Goal: Task Accomplishment & Management: Complete application form

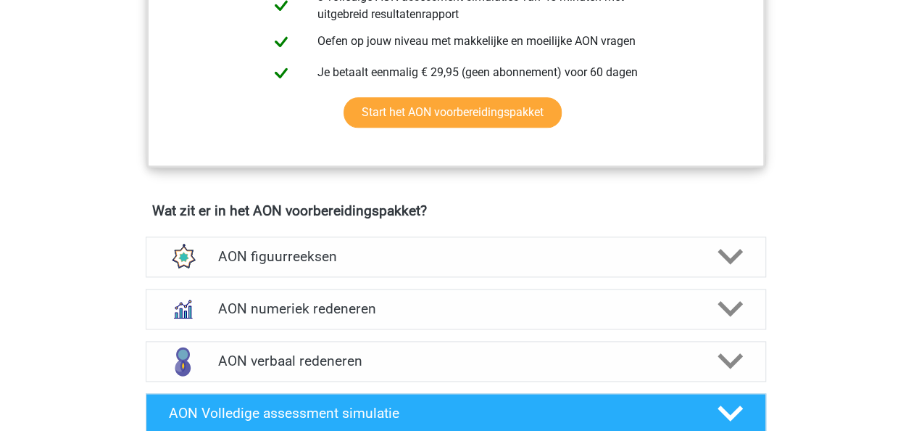
scroll to position [338, 0]
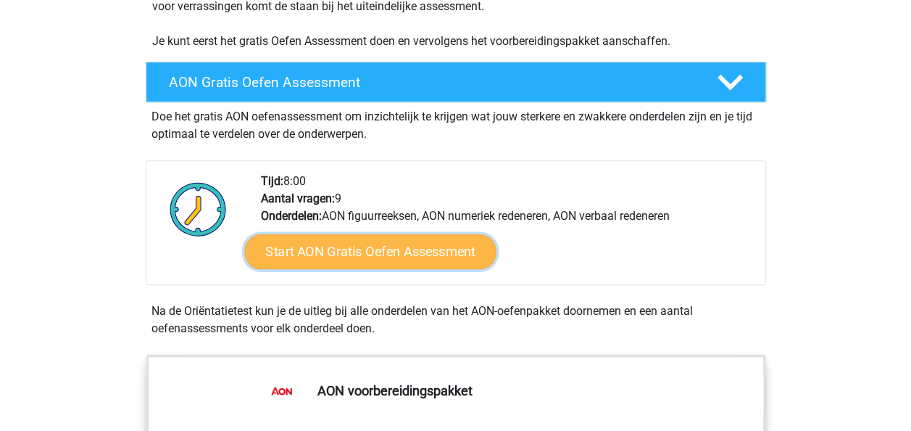
click at [342, 249] on link "Start AON Gratis Oefen Assessment" at bounding box center [370, 251] width 252 height 35
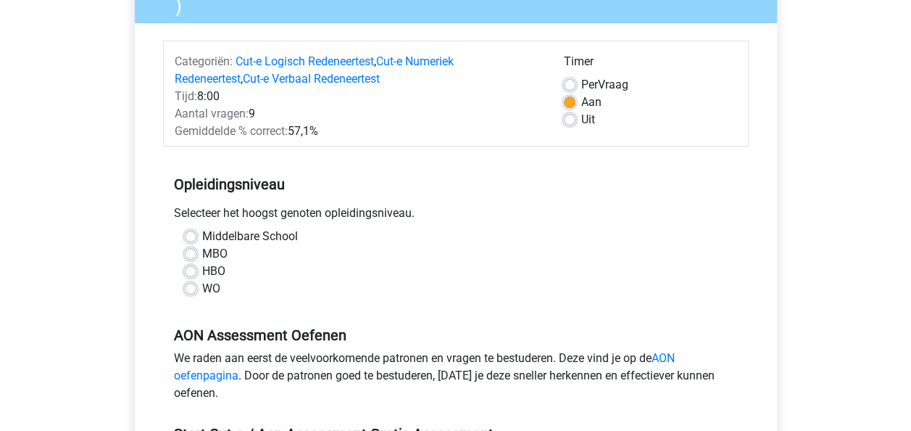
scroll to position [169, 0]
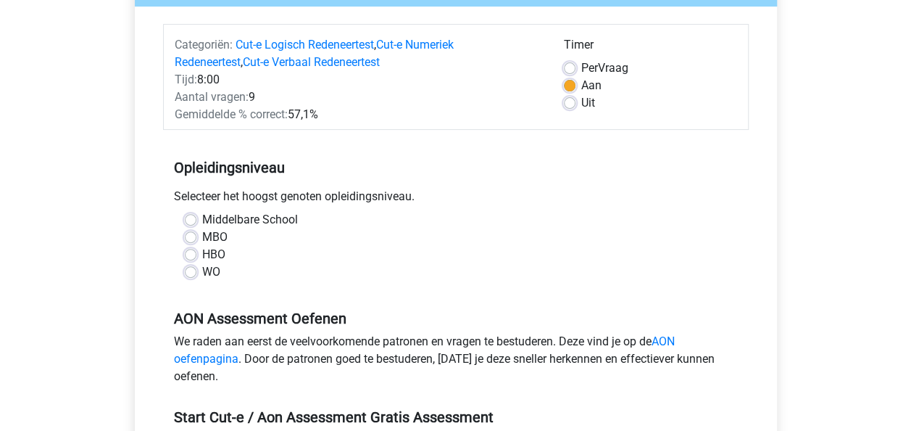
click at [202, 252] on label "HBO" at bounding box center [213, 254] width 23 height 17
click at [194, 252] on input "HBO" at bounding box center [191, 253] width 12 height 15
radio input "true"
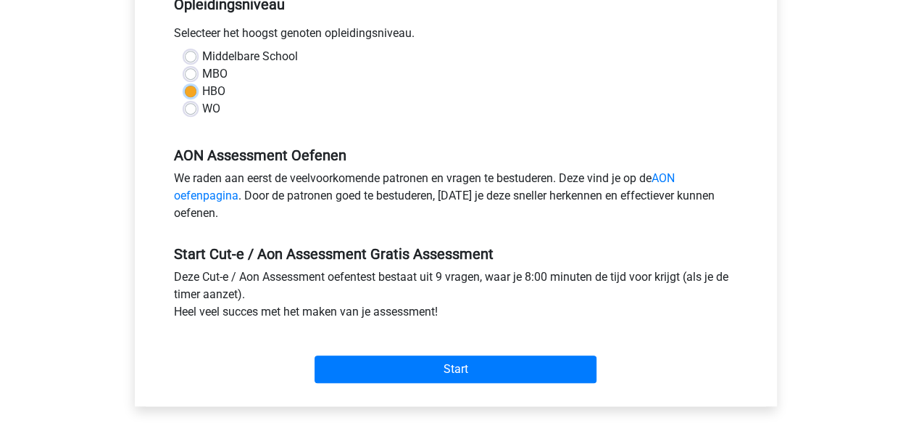
scroll to position [338, 0]
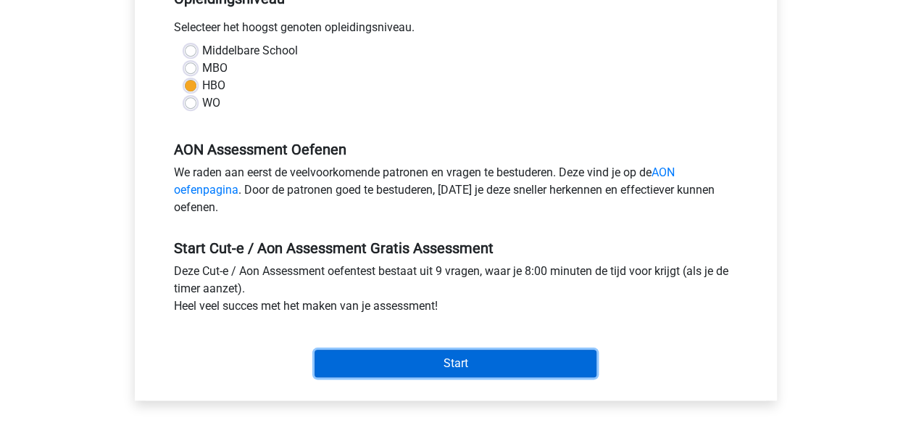
click at [445, 368] on input "Start" at bounding box center [456, 363] width 282 height 28
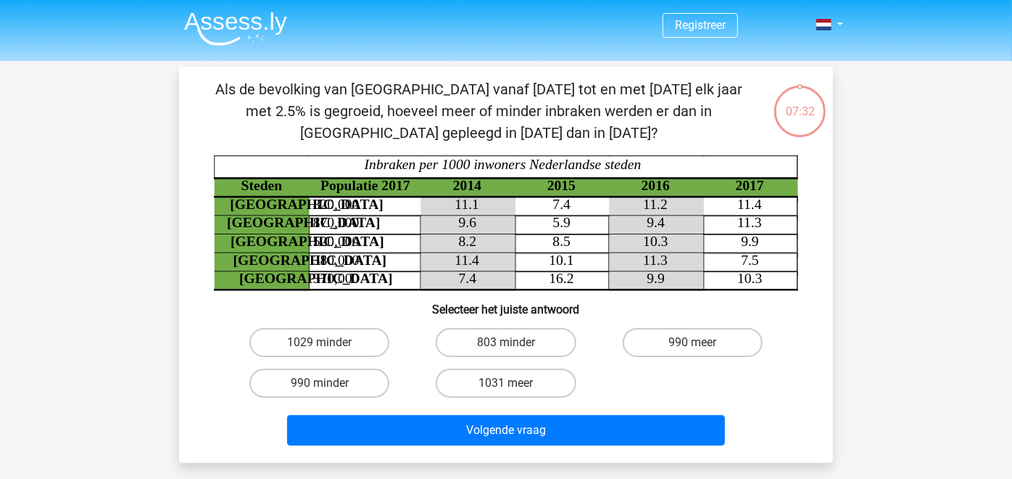
click at [326, 344] on input "1029 minder" at bounding box center [324, 346] width 9 height 9
radio input "true"
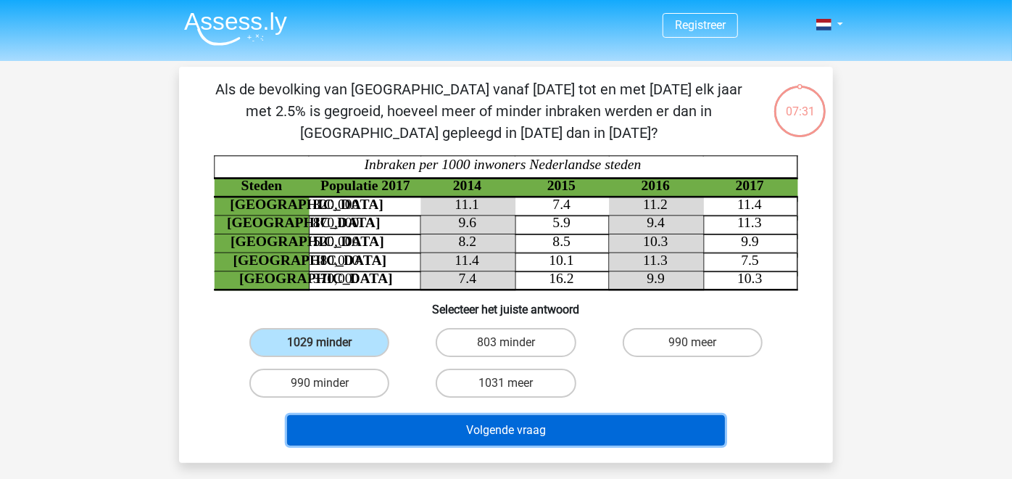
click at [495, 426] on button "Volgende vraag" at bounding box center [506, 430] width 439 height 30
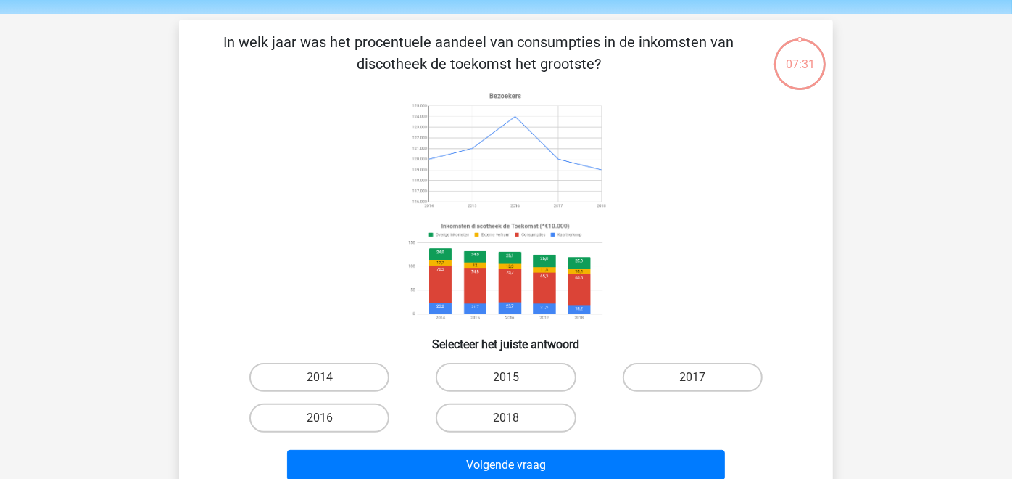
scroll to position [66, 0]
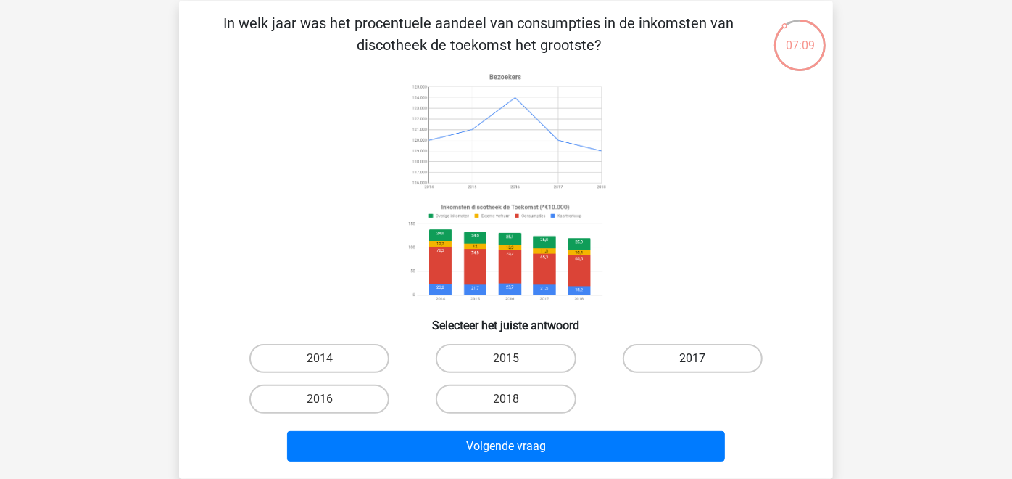
click at [666, 358] on label "2017" at bounding box center [693, 358] width 140 height 29
click at [692, 358] on input "2017" at bounding box center [696, 362] width 9 height 9
radio input "true"
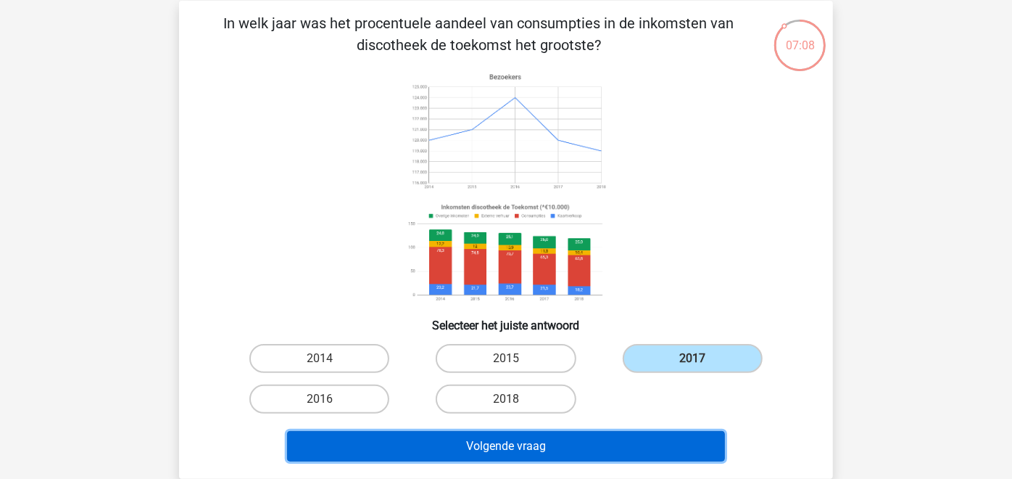
click at [595, 430] on button "Volgende vraag" at bounding box center [506, 446] width 439 height 30
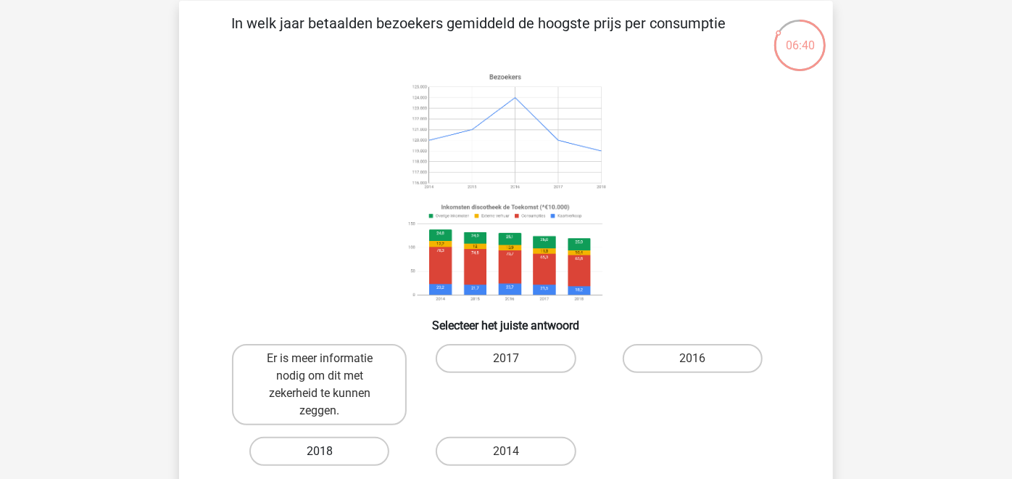
click at [359, 430] on label "2018" at bounding box center [319, 451] width 140 height 29
click at [329, 430] on input "2018" at bounding box center [324, 455] width 9 height 9
radio input "true"
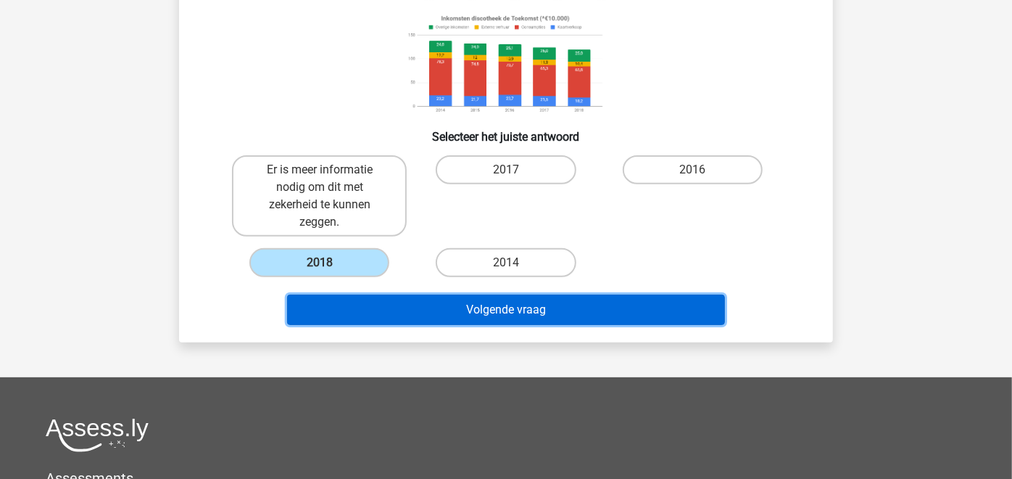
drag, startPoint x: 514, startPoint y: 310, endPoint x: 528, endPoint y: 313, distance: 13.9
click at [514, 311] on button "Volgende vraag" at bounding box center [506, 309] width 439 height 30
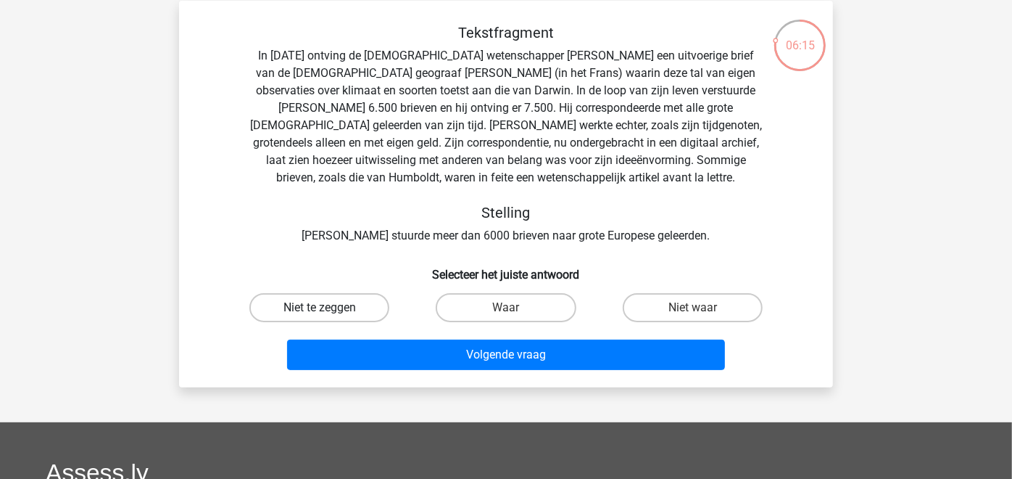
click at [356, 300] on label "Niet te zeggen" at bounding box center [319, 307] width 140 height 29
click at [329, 307] on input "Niet te zeggen" at bounding box center [324, 311] width 9 height 9
radio input "true"
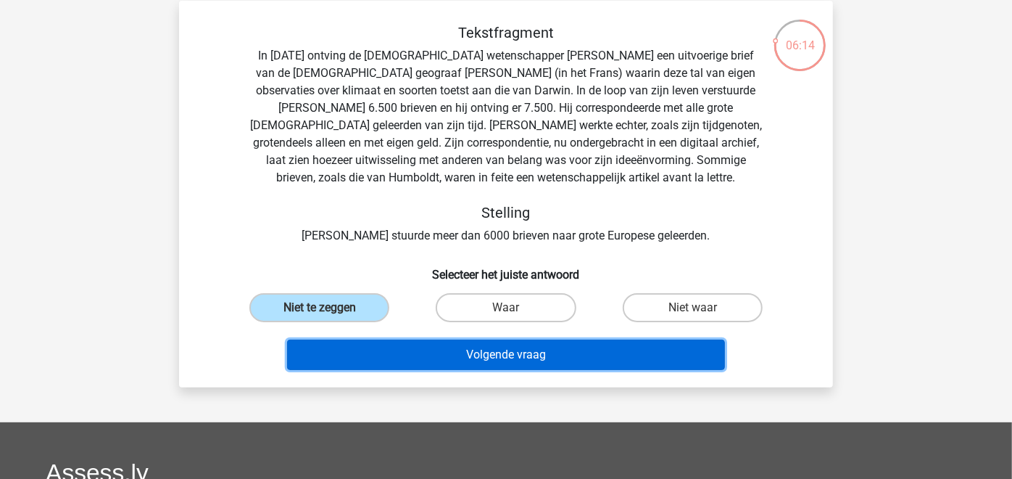
click at [487, 359] on button "Volgende vraag" at bounding box center [506, 354] width 439 height 30
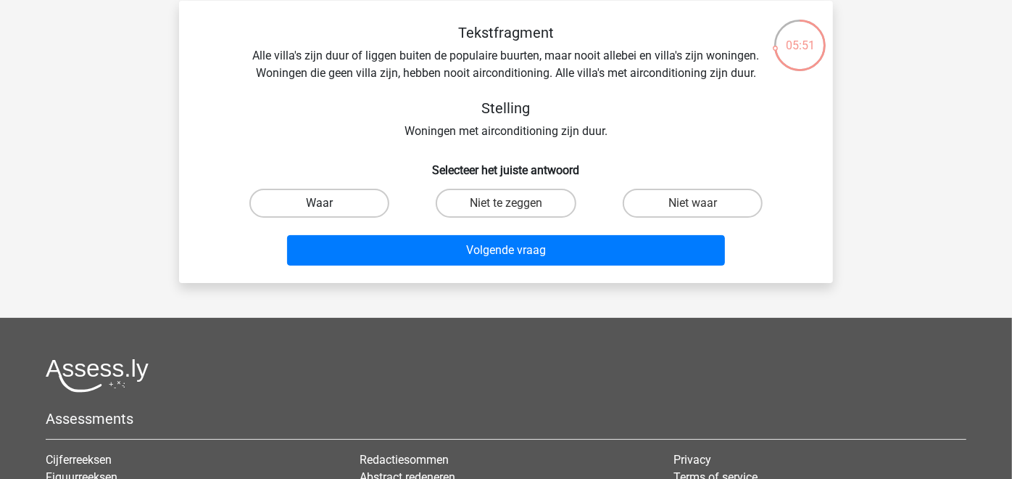
click at [313, 207] on label "Waar" at bounding box center [319, 203] width 140 height 29
click at [320, 207] on input "Waar" at bounding box center [324, 207] width 9 height 9
radio input "true"
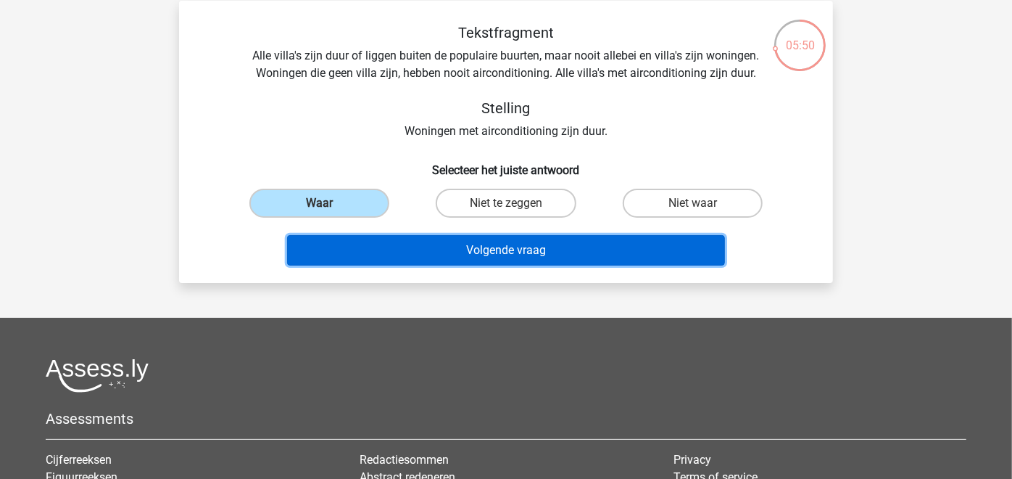
click at [433, 253] on button "Volgende vraag" at bounding box center [506, 250] width 439 height 30
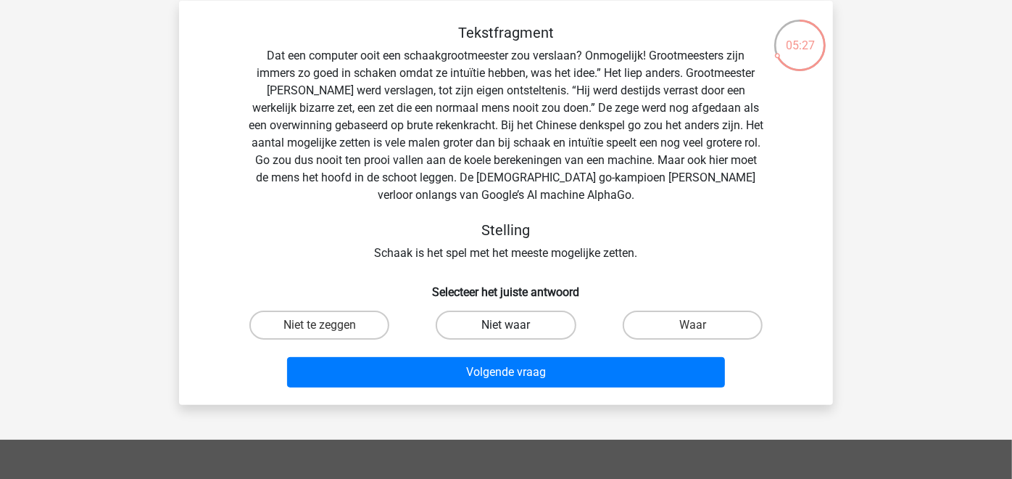
click at [505, 329] on label "Niet waar" at bounding box center [506, 324] width 140 height 29
click at [506, 329] on input "Niet waar" at bounding box center [510, 329] width 9 height 9
radio input "true"
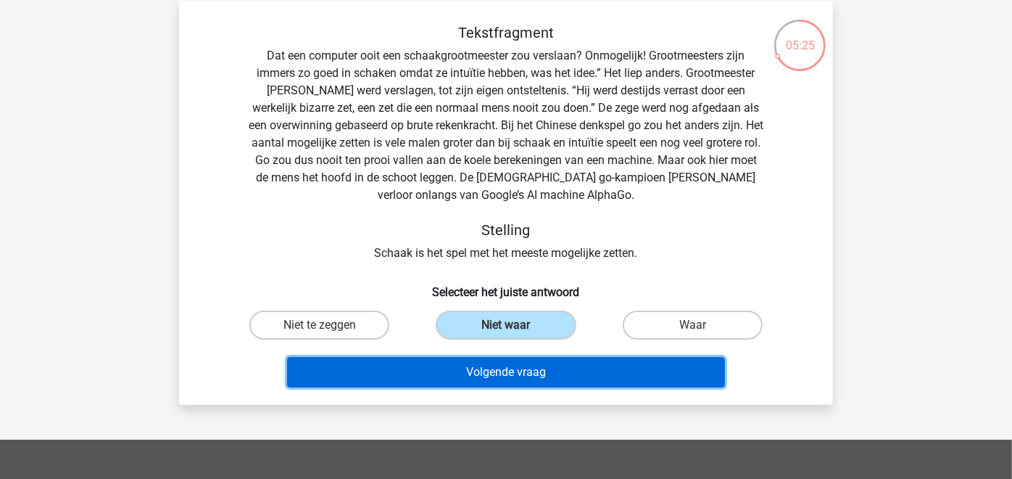
click at [510, 371] on button "Volgende vraag" at bounding box center [506, 372] width 439 height 30
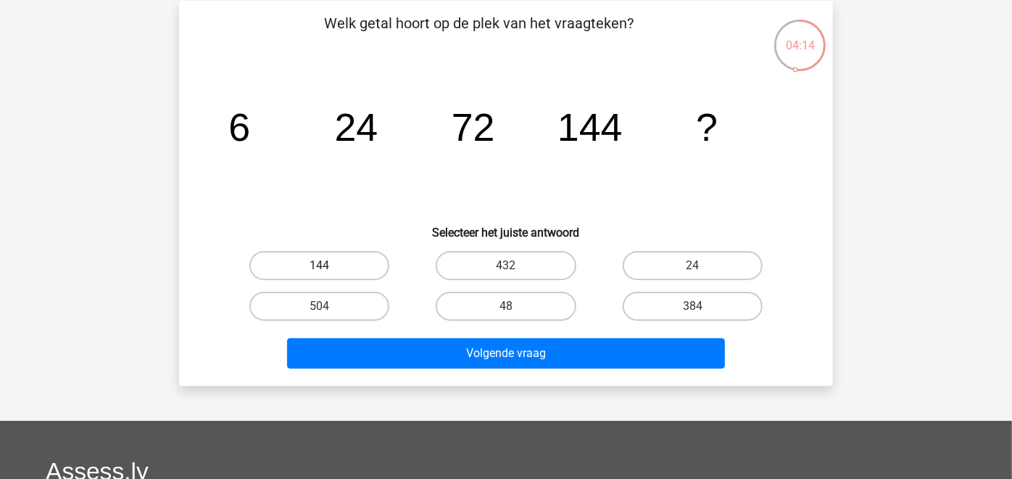
click at [352, 268] on label "144" at bounding box center [319, 265] width 140 height 29
click at [329, 268] on input "144" at bounding box center [324, 269] width 9 height 9
radio input "true"
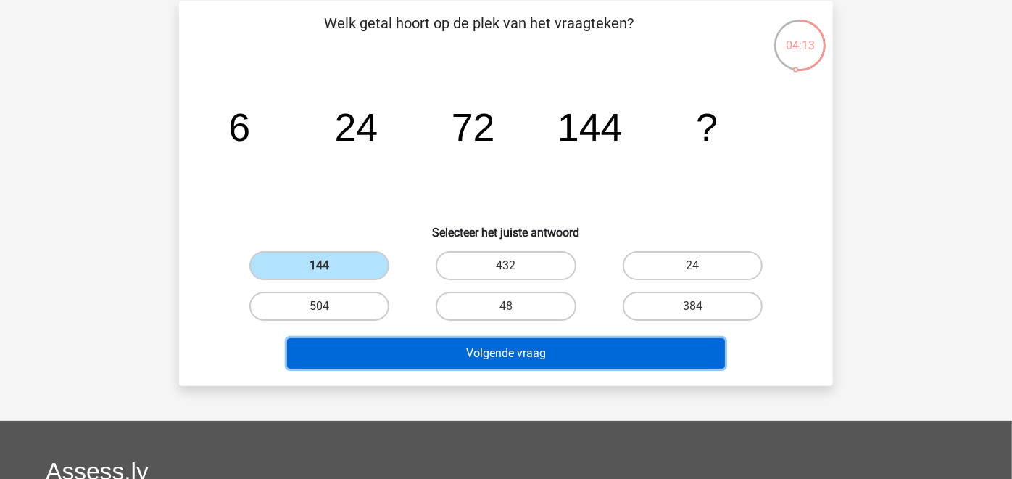
click at [472, 358] on button "Volgende vraag" at bounding box center [506, 353] width 439 height 30
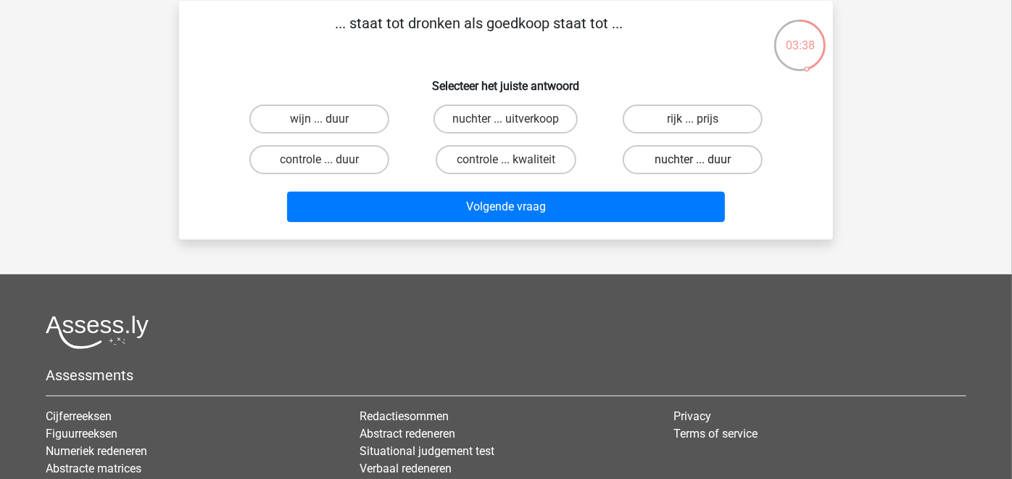
click at [714, 162] on label "nuchter ... duur" at bounding box center [693, 159] width 140 height 29
click at [702, 162] on input "nuchter ... duur" at bounding box center [696, 164] width 9 height 9
radio input "true"
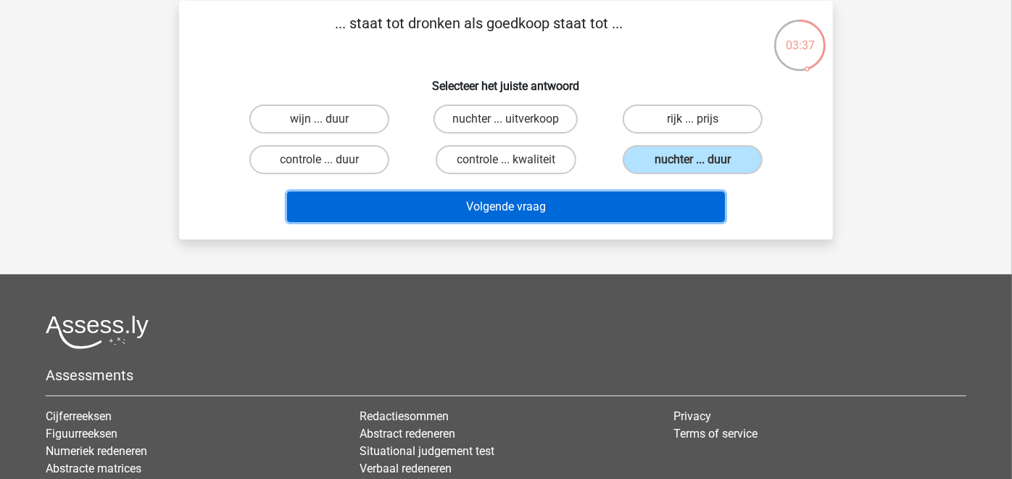
click at [672, 213] on button "Volgende vraag" at bounding box center [506, 206] width 439 height 30
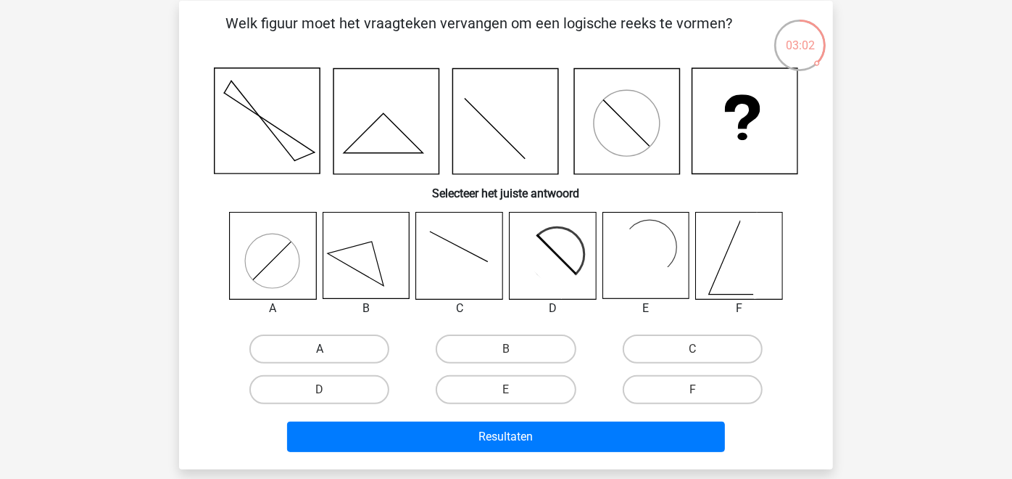
click at [340, 355] on label "A" at bounding box center [319, 348] width 140 height 29
click at [329, 355] on input "A" at bounding box center [324, 353] width 9 height 9
radio input "true"
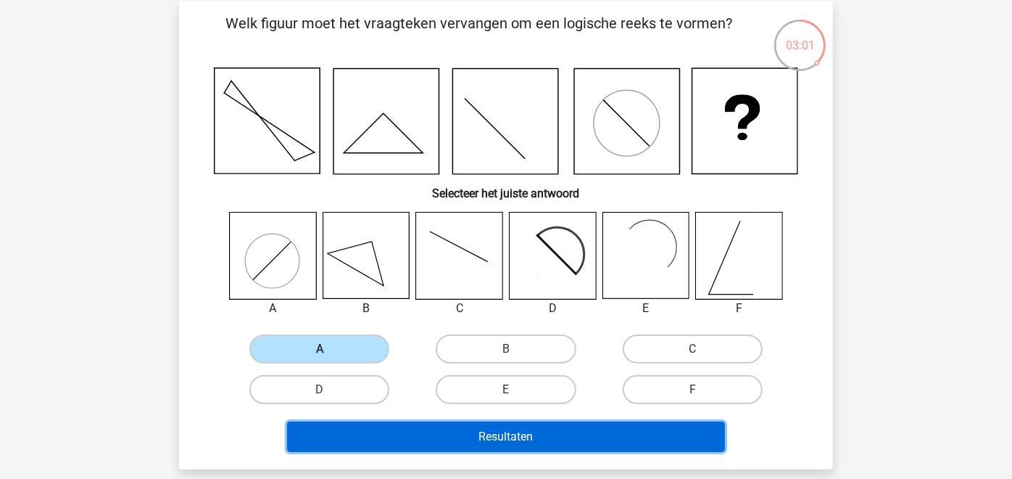
click at [464, 430] on button "Resultaten" at bounding box center [506, 436] width 439 height 30
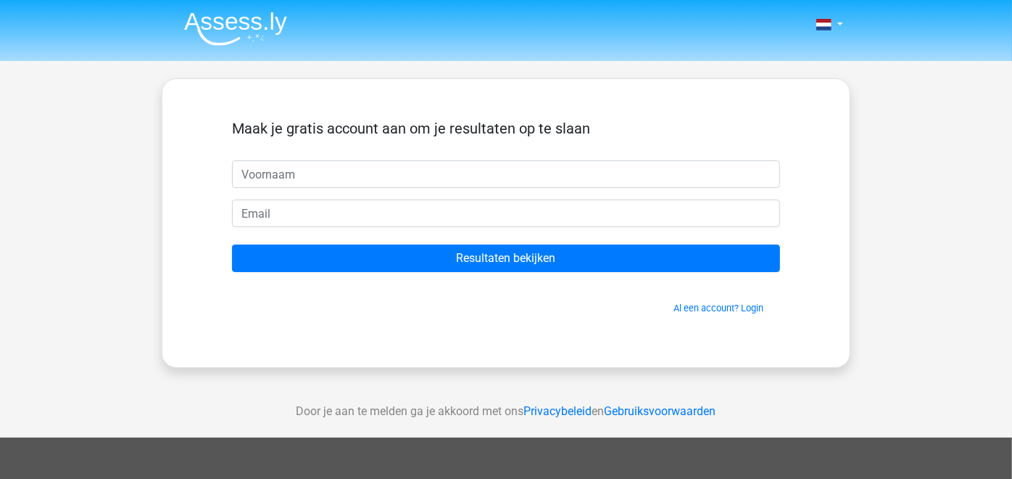
click at [328, 172] on input "text" at bounding box center [506, 174] width 548 height 28
type input "Peter"
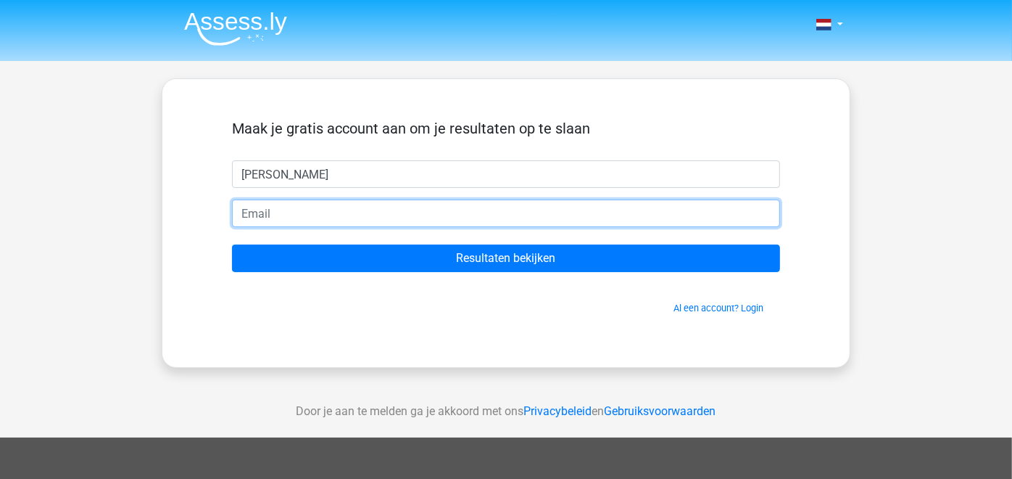
click at [281, 217] on input "email" at bounding box center [506, 213] width 548 height 28
type input "peergraaf@hotmail.com"
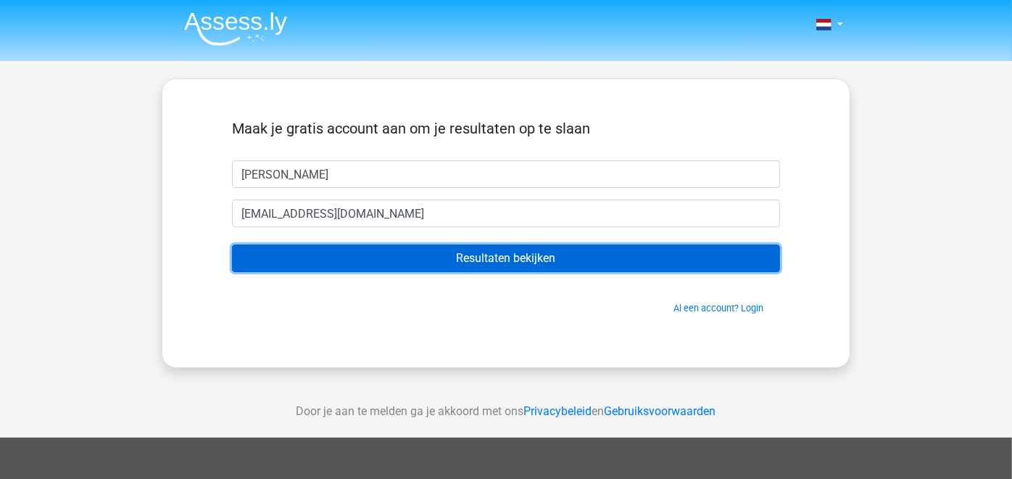
click at [488, 262] on input "Resultaten bekijken" at bounding box center [506, 258] width 548 height 28
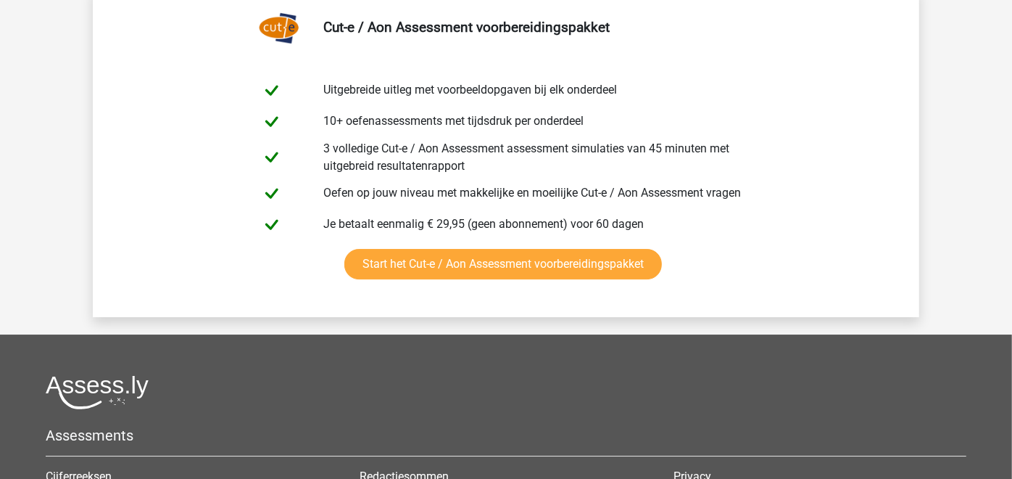
scroll to position [2819, 0]
